Goal: Task Accomplishment & Management: Use online tool/utility

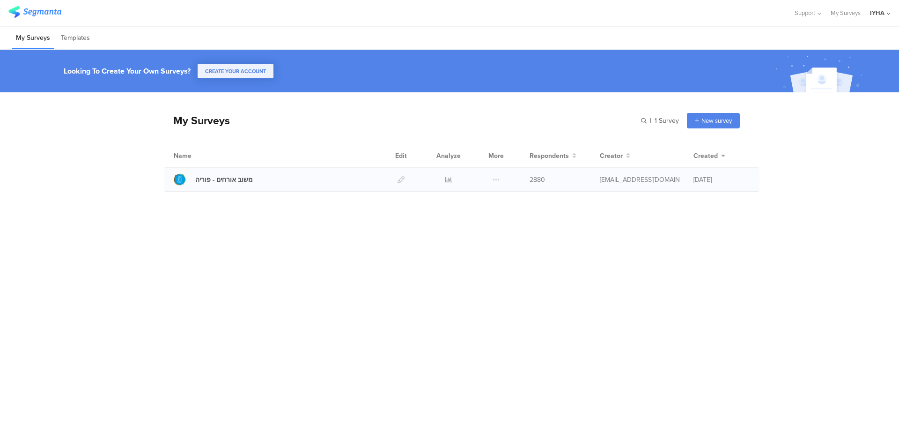
click at [444, 179] on div at bounding box center [449, 179] width 28 height 23
click at [449, 179] on icon at bounding box center [448, 179] width 7 height 7
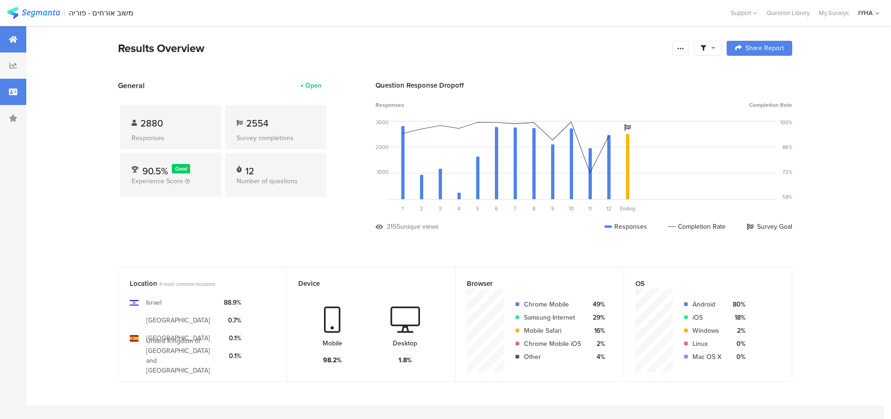
click at [5, 94] on div at bounding box center [13, 92] width 26 height 26
